Goal: Find specific page/section: Find specific page/section

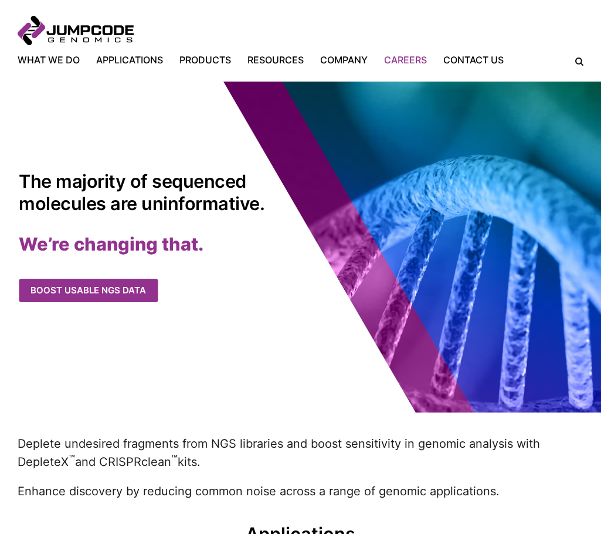
click at [410, 60] on link "Careers" at bounding box center [405, 60] width 59 height 14
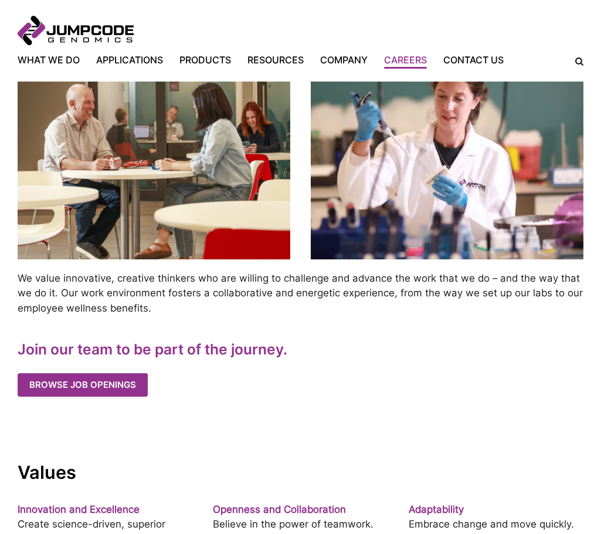
scroll to position [410, 0]
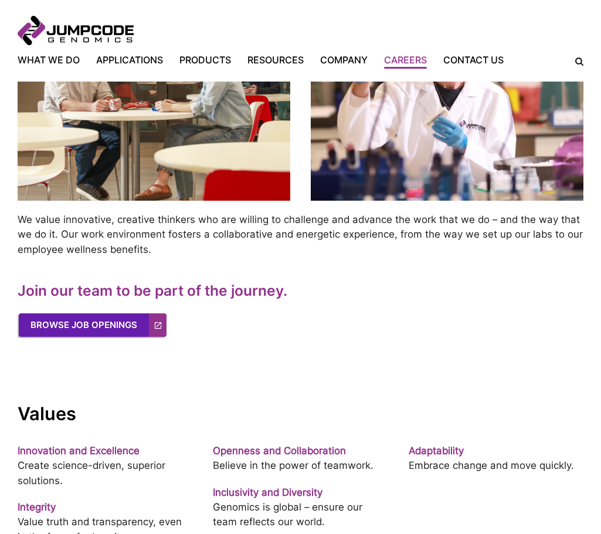
click at [110, 337] on link "Browse Job Openings" at bounding box center [93, 324] width 148 height 23
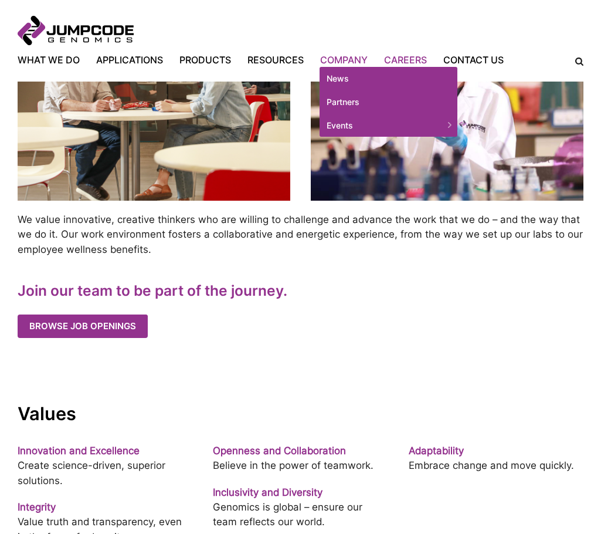
click at [351, 60] on link "Company" at bounding box center [344, 60] width 64 height 14
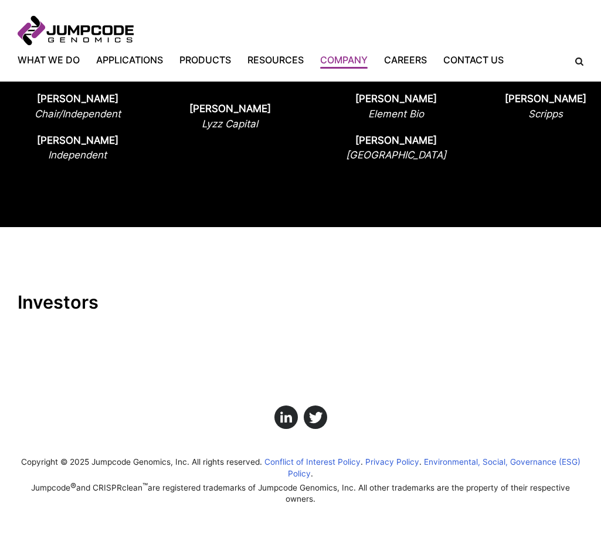
scroll to position [1176, 0]
click at [291, 420] on link "Click here to view us on LinkedIn" at bounding box center [286, 417] width 25 height 25
